Goal: Navigation & Orientation: Go to known website

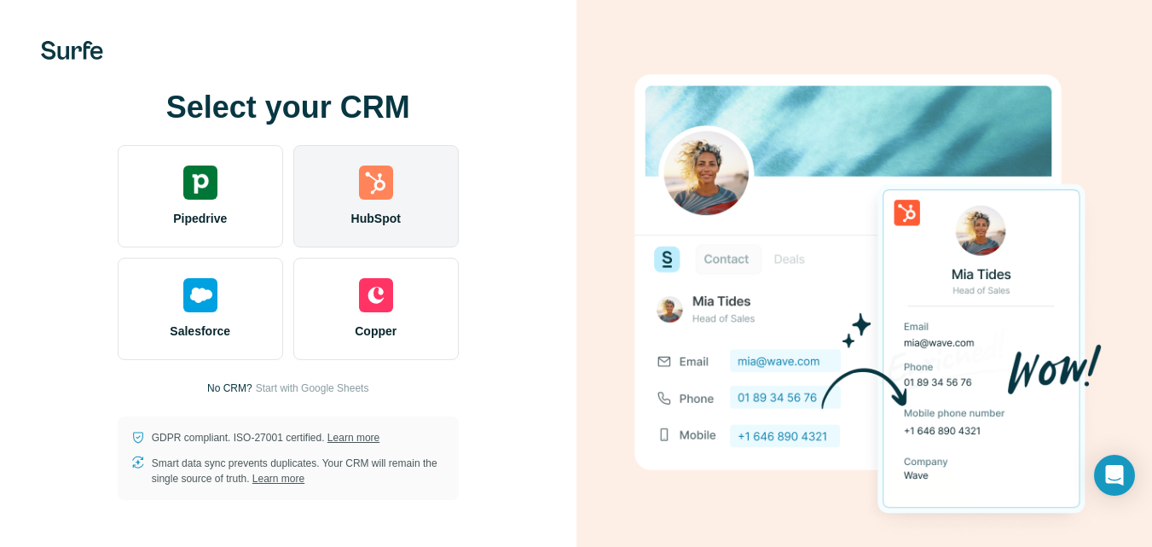
click at [347, 223] on div "HubSpot" at bounding box center [375, 196] width 165 height 102
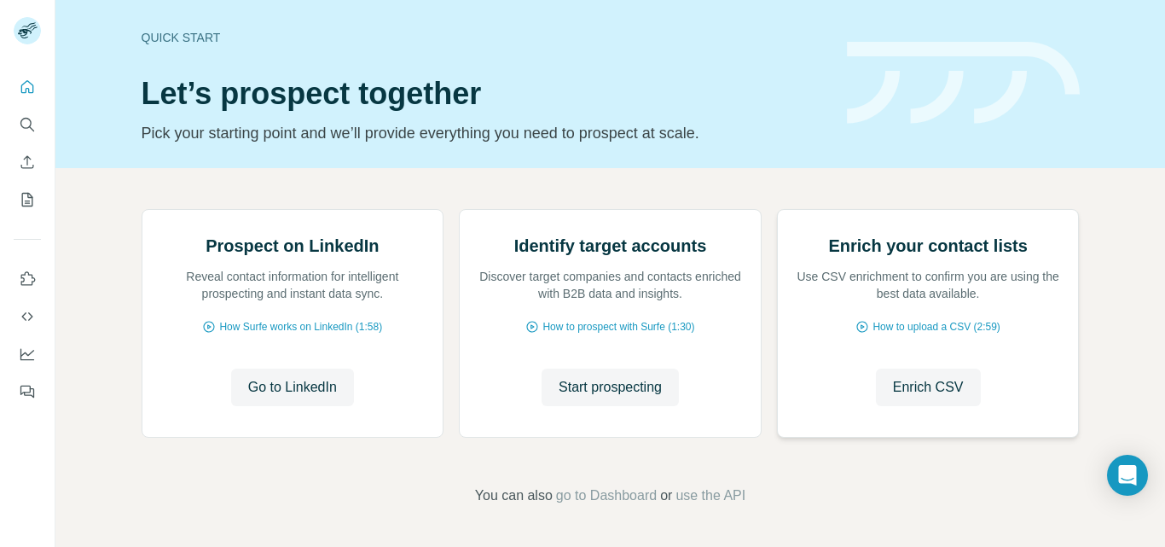
scroll to position [171, 0]
click at [273, 388] on span "Go to LinkedIn" at bounding box center [292, 387] width 89 height 20
